Goal: Information Seeking & Learning: Understand process/instructions

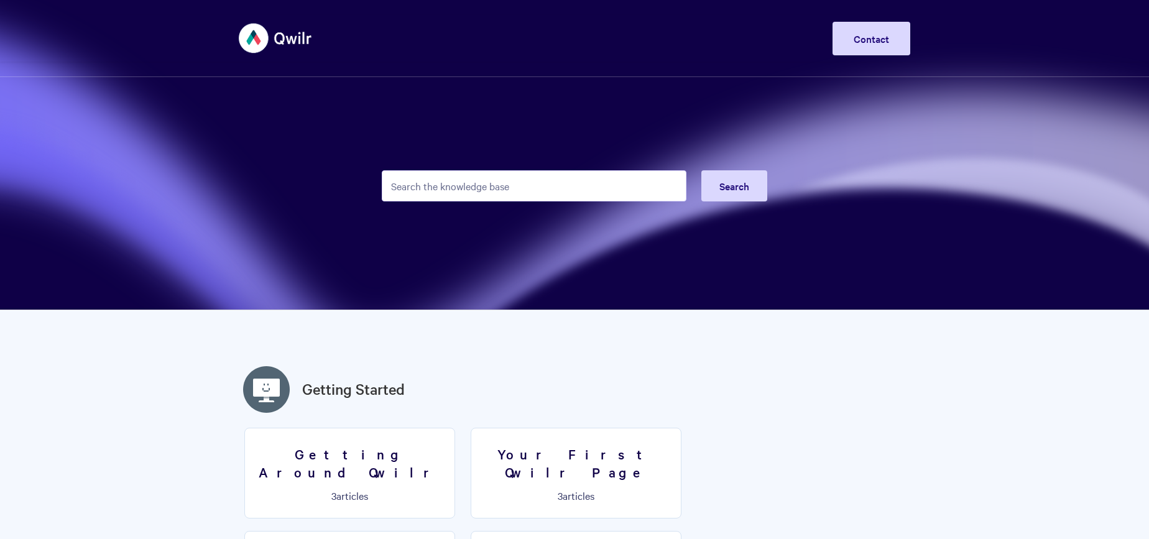
click at [491, 185] on input "Search the knowledge base" at bounding box center [534, 185] width 305 height 31
type input "docusign"
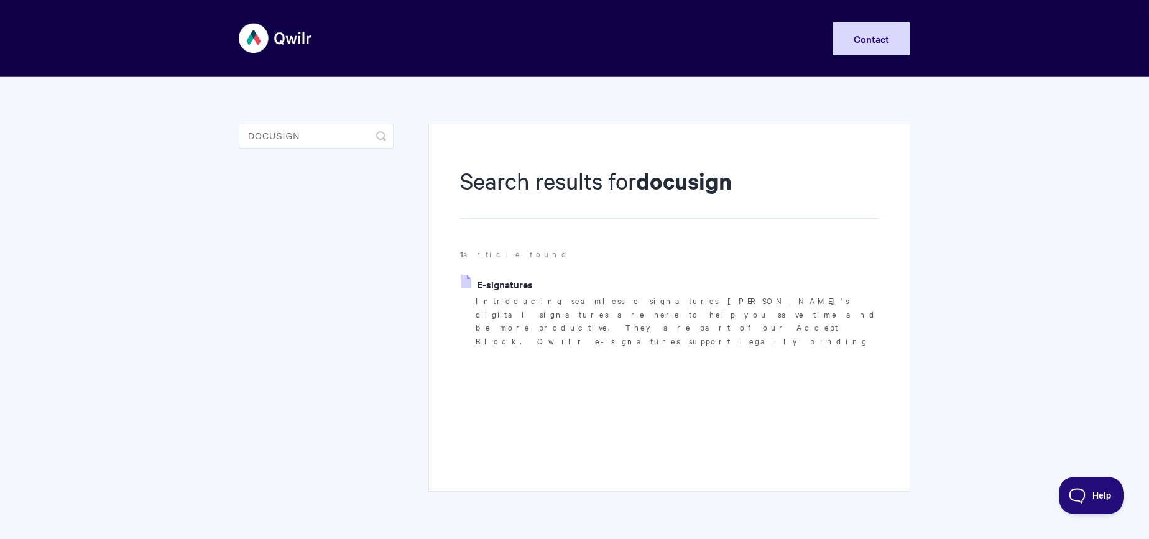
click at [494, 282] on link "E-signatures" at bounding box center [497, 284] width 72 height 19
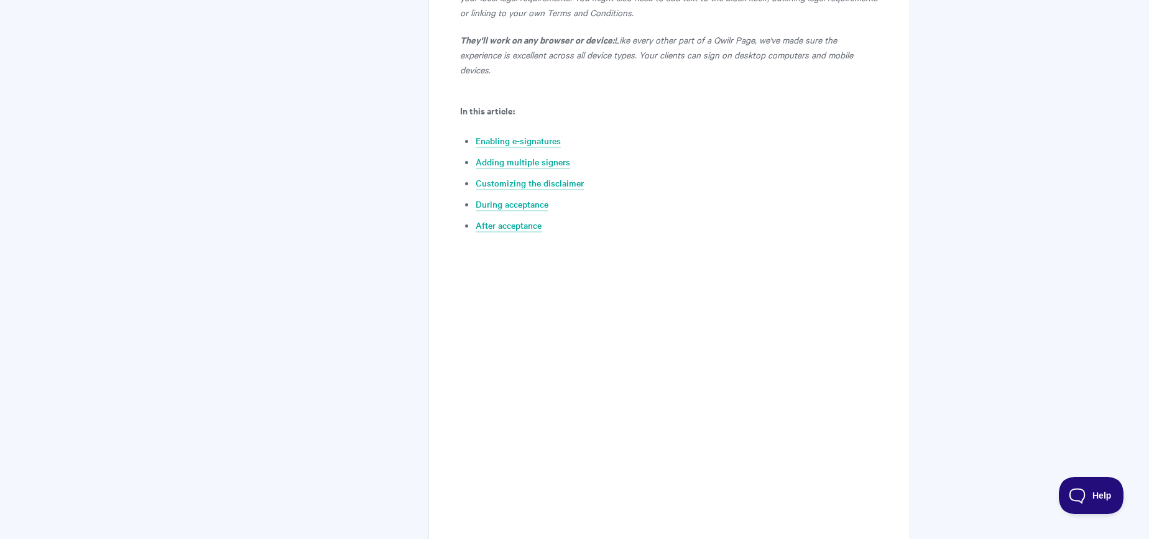
scroll to position [566, 0]
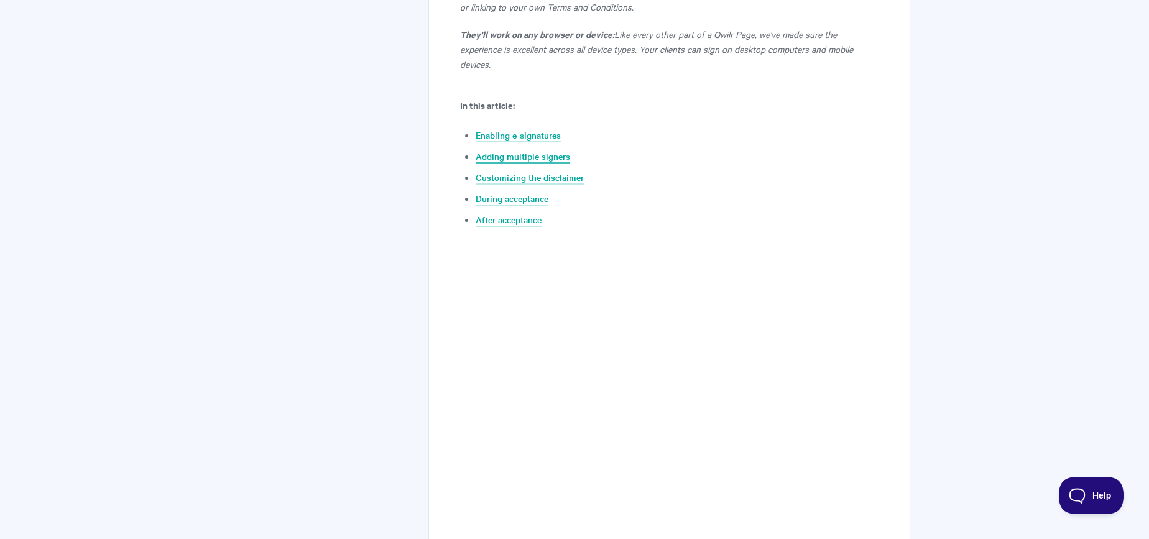
click at [527, 150] on link "Adding multiple signers" at bounding box center [523, 157] width 95 height 14
